Goal: Browse casually

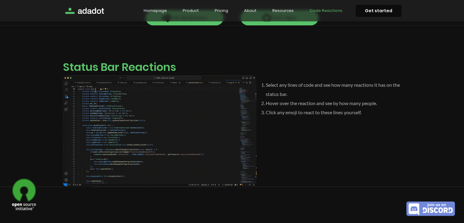
scroll to position [232, 0]
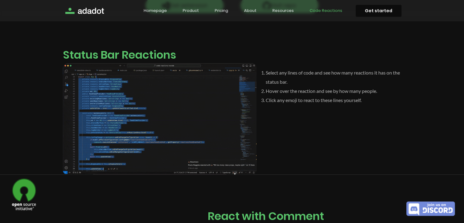
click at [180, 98] on img at bounding box center [160, 118] width 194 height 111
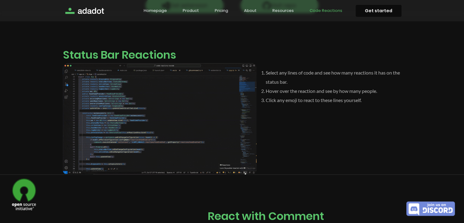
click at [155, 141] on img at bounding box center [160, 118] width 194 height 111
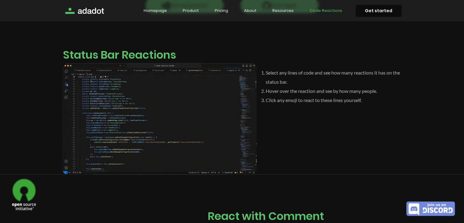
scroll to position [232, 0]
